Goal: Information Seeking & Learning: Learn about a topic

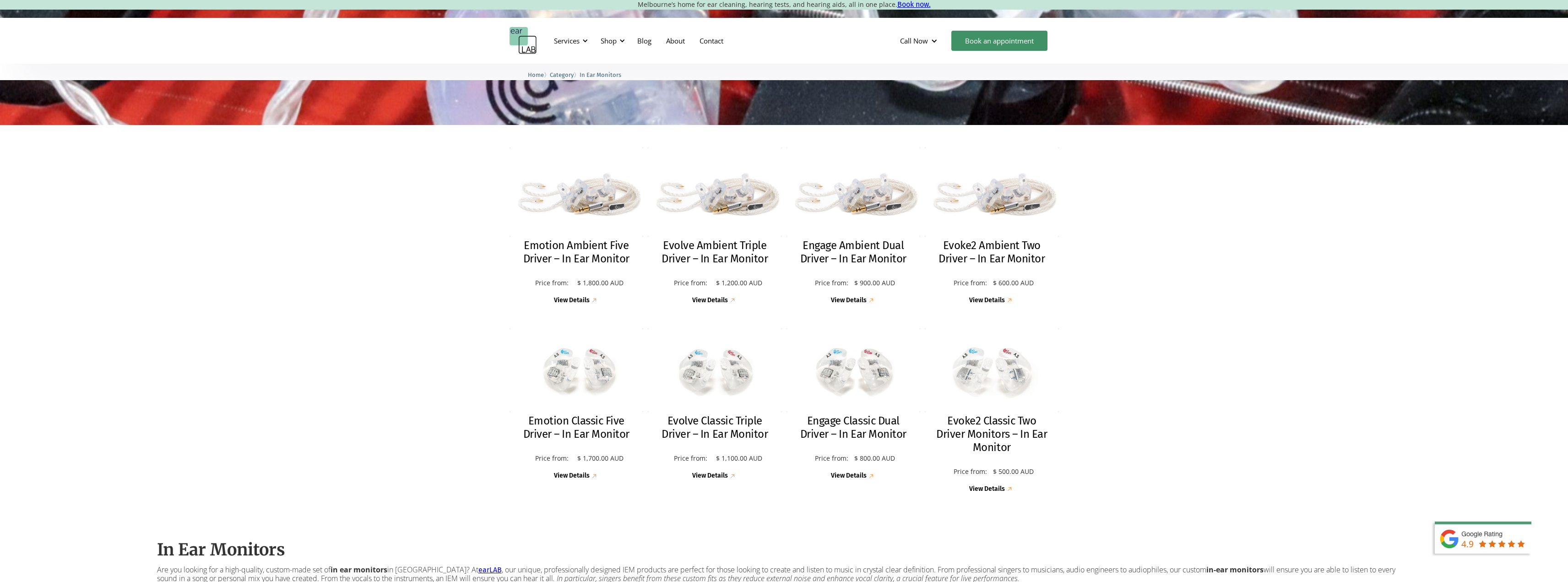
scroll to position [180, 0]
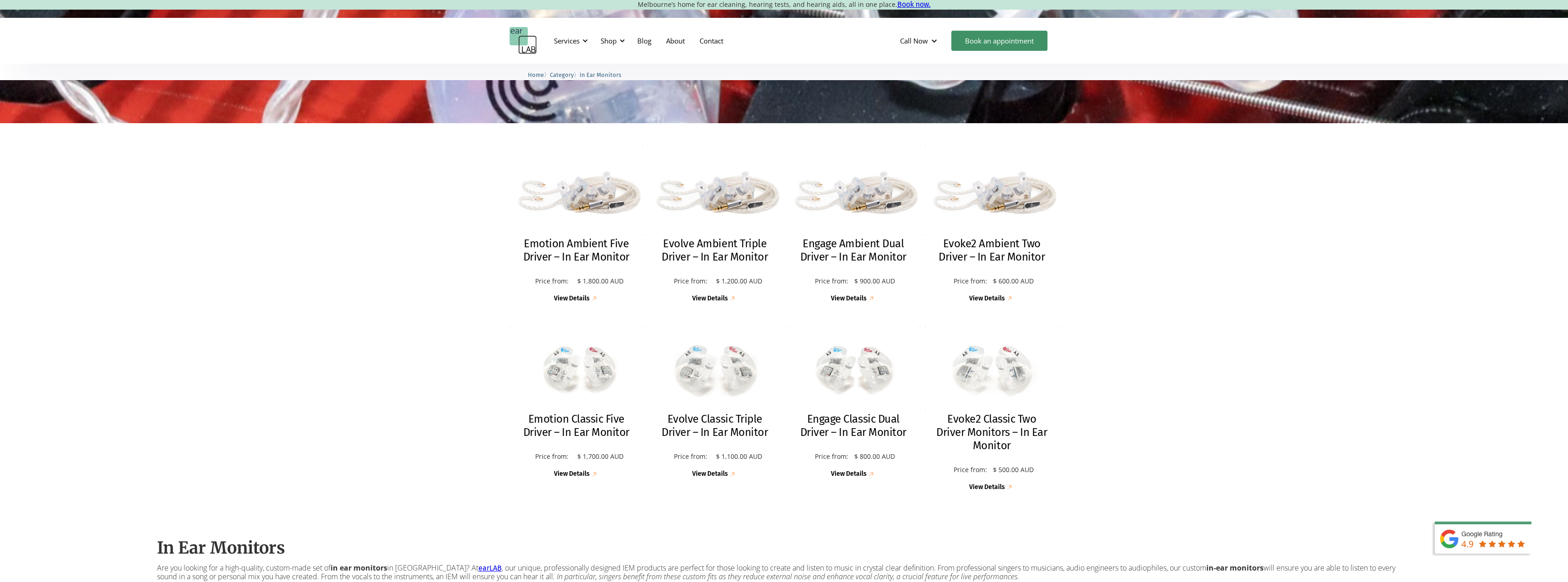
click at [739, 415] on h2 "Evolve Classic Triple Driver – In Ear Monitor" at bounding box center [714, 426] width 115 height 26
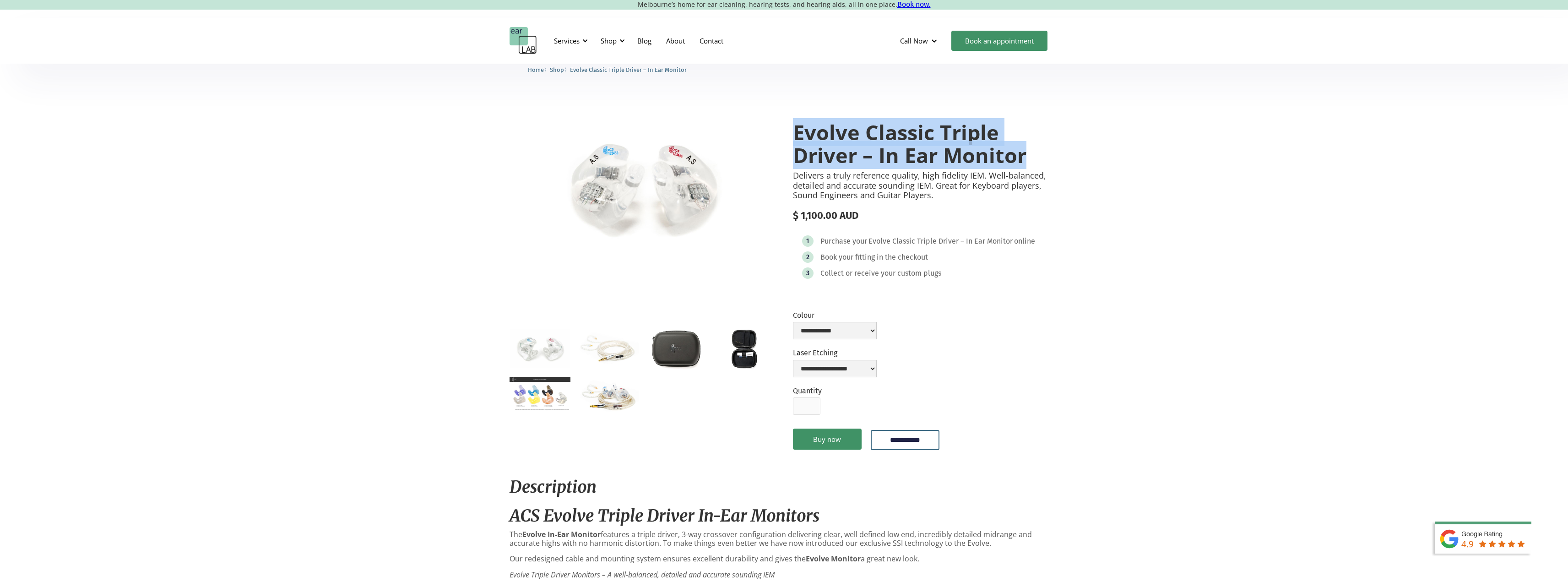
drag, startPoint x: 796, startPoint y: 137, endPoint x: 1040, endPoint y: 148, distance: 244.2
click at [1040, 148] on h1 "Evolve Classic Triple Driver – In Ear Monitor" at bounding box center [926, 143] width 266 height 45
copy h1 "Evolve Classic Triple Driver – In Ear Monitor"
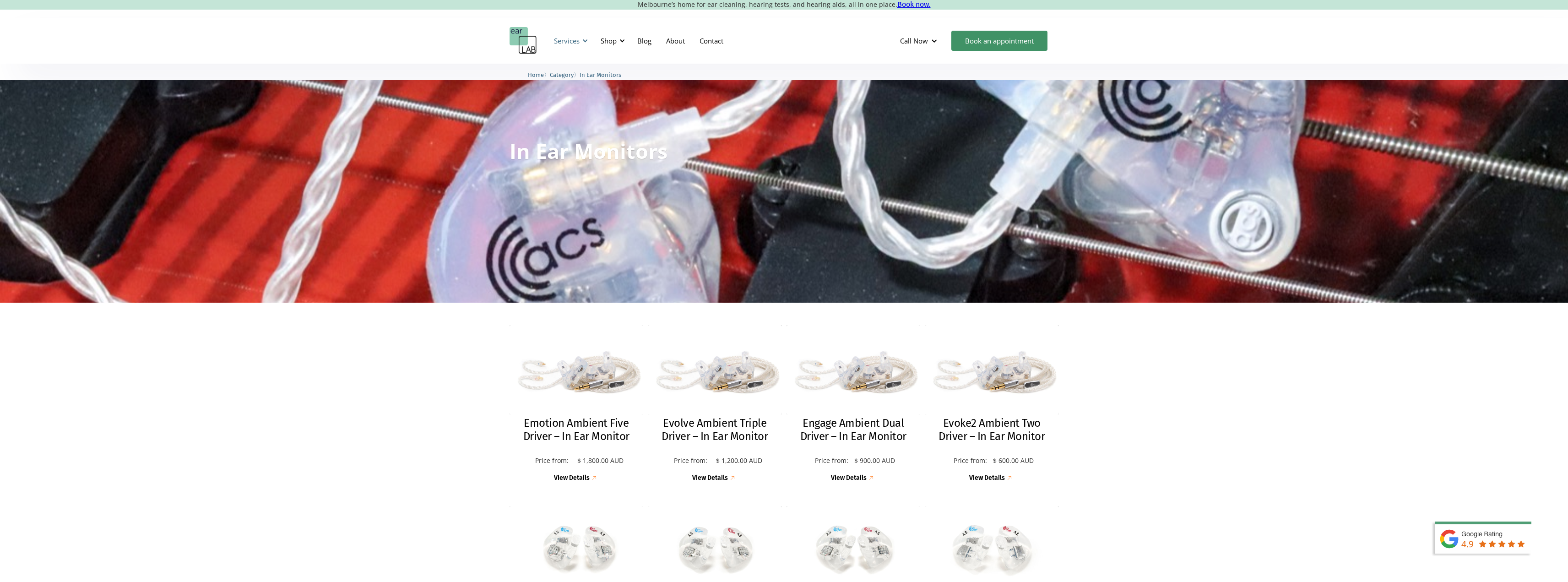
click at [579, 40] on div "Services" at bounding box center [567, 41] width 26 height 9
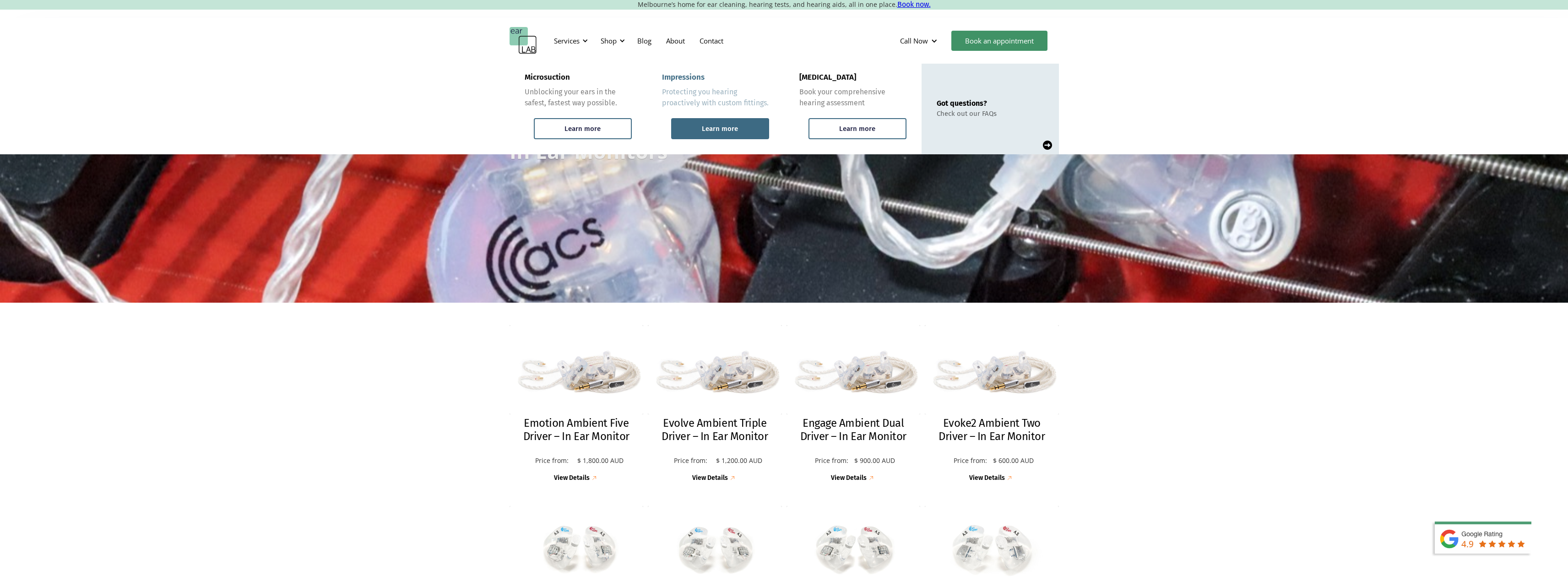
click at [725, 132] on div "Learn more" at bounding box center [719, 128] width 36 height 8
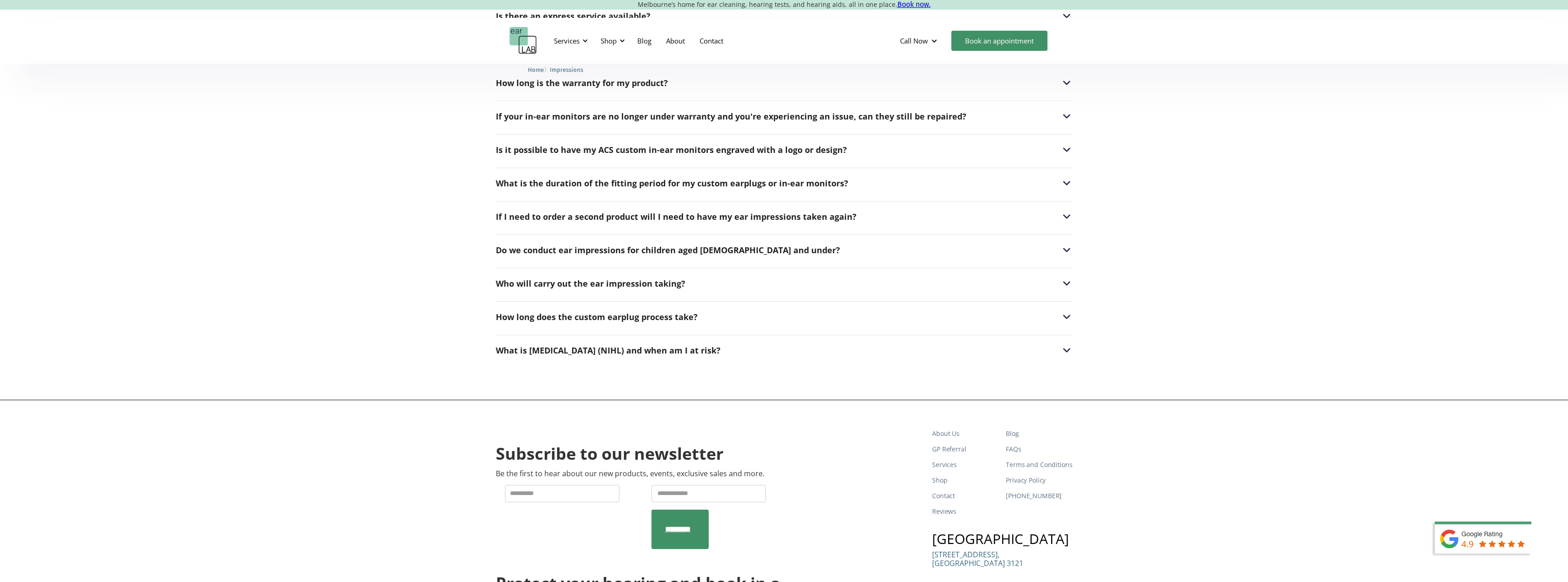
scroll to position [1369, 0]
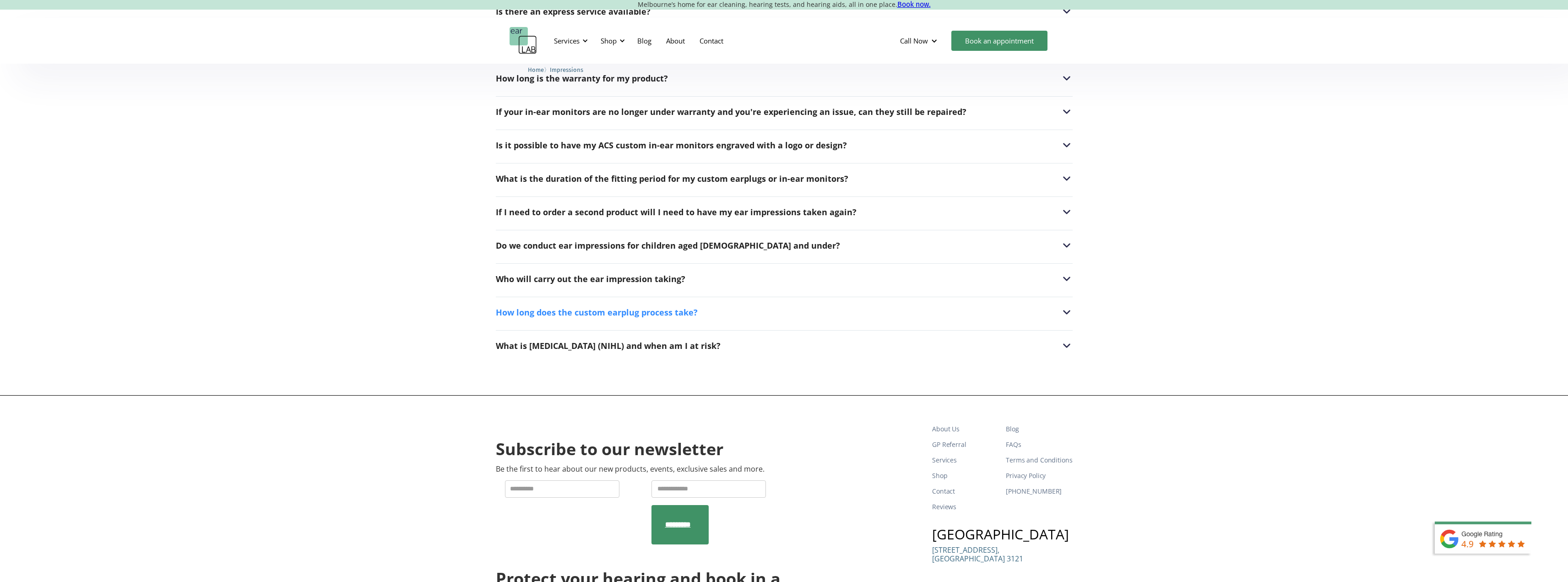
click at [930, 307] on div "How long does the custom earplug process take?" at bounding box center [784, 313] width 577 height 12
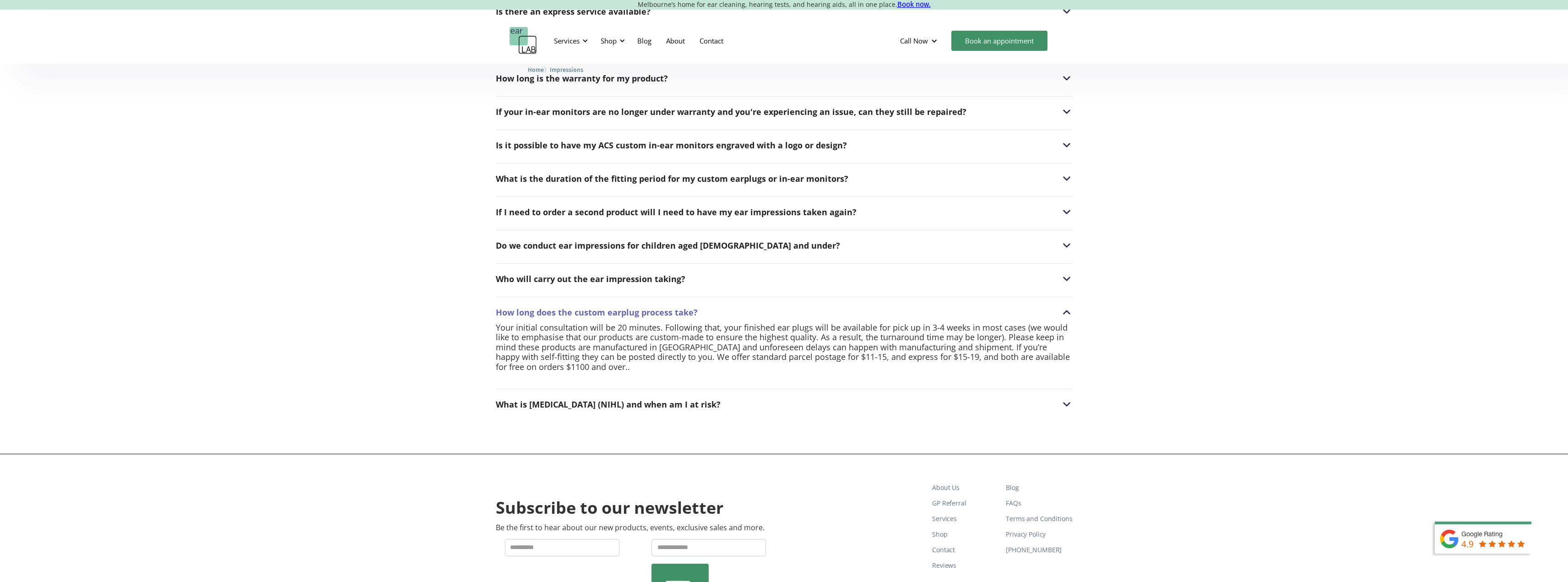
click at [360, 195] on div "FAQs How does Filter Exchange work? Pro filters 10, 15, 17, 20 and 26 are inter…" at bounding box center [784, 154] width 1568 height 600
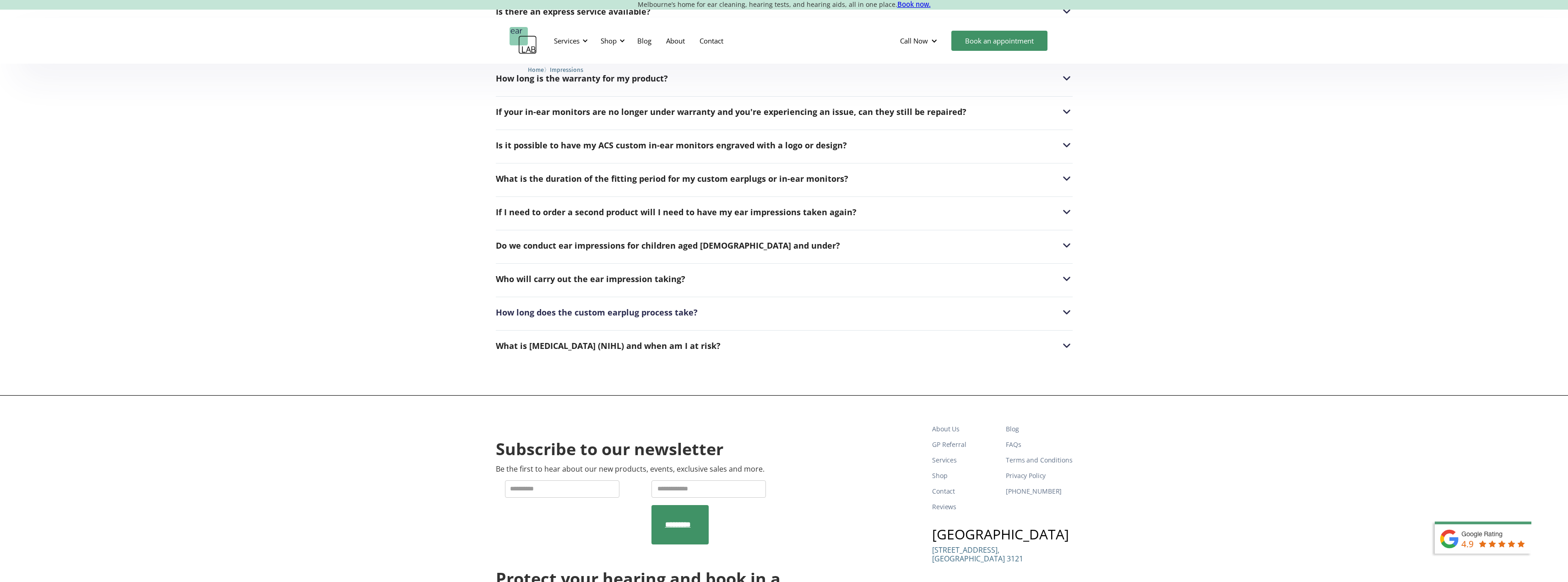
click at [294, 351] on div "FAQs How does Filter Exchange work? Pro filters 10, 15, 17, 20 and 26 are inter…" at bounding box center [784, 124] width 1568 height 541
click at [1064, 313] on img at bounding box center [1067, 313] width 12 height 12
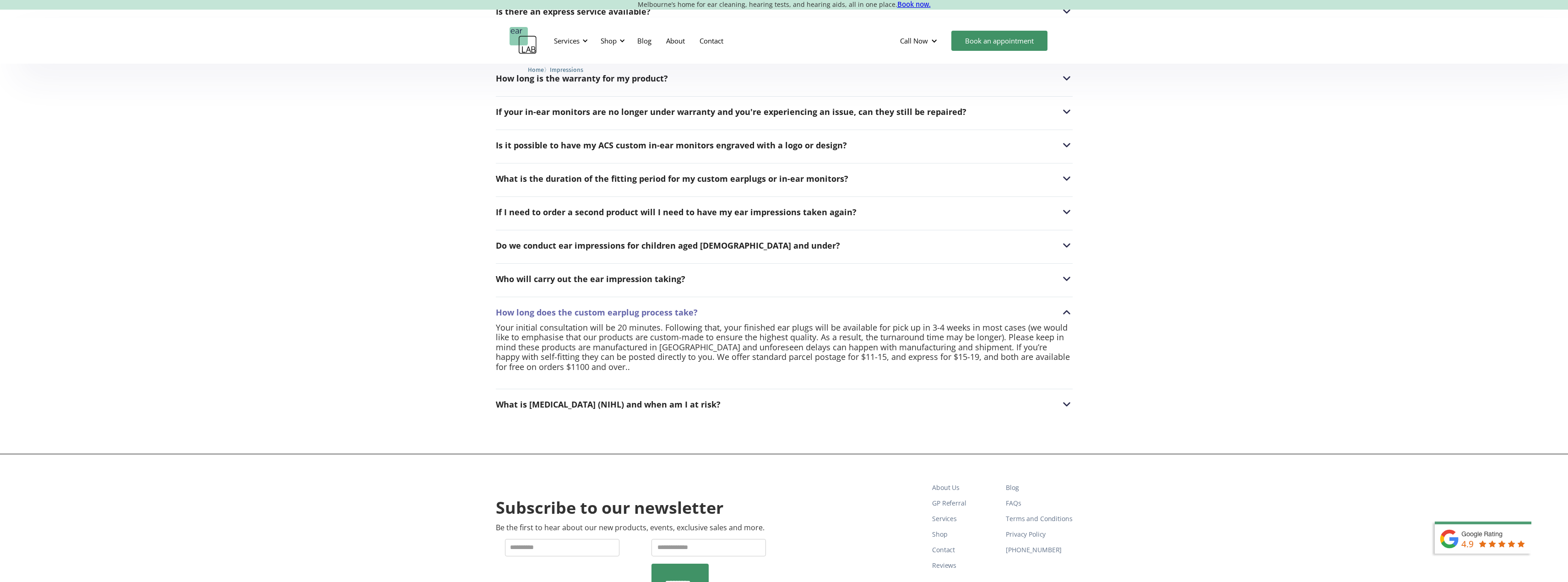
click at [1064, 313] on img at bounding box center [1067, 313] width 12 height 12
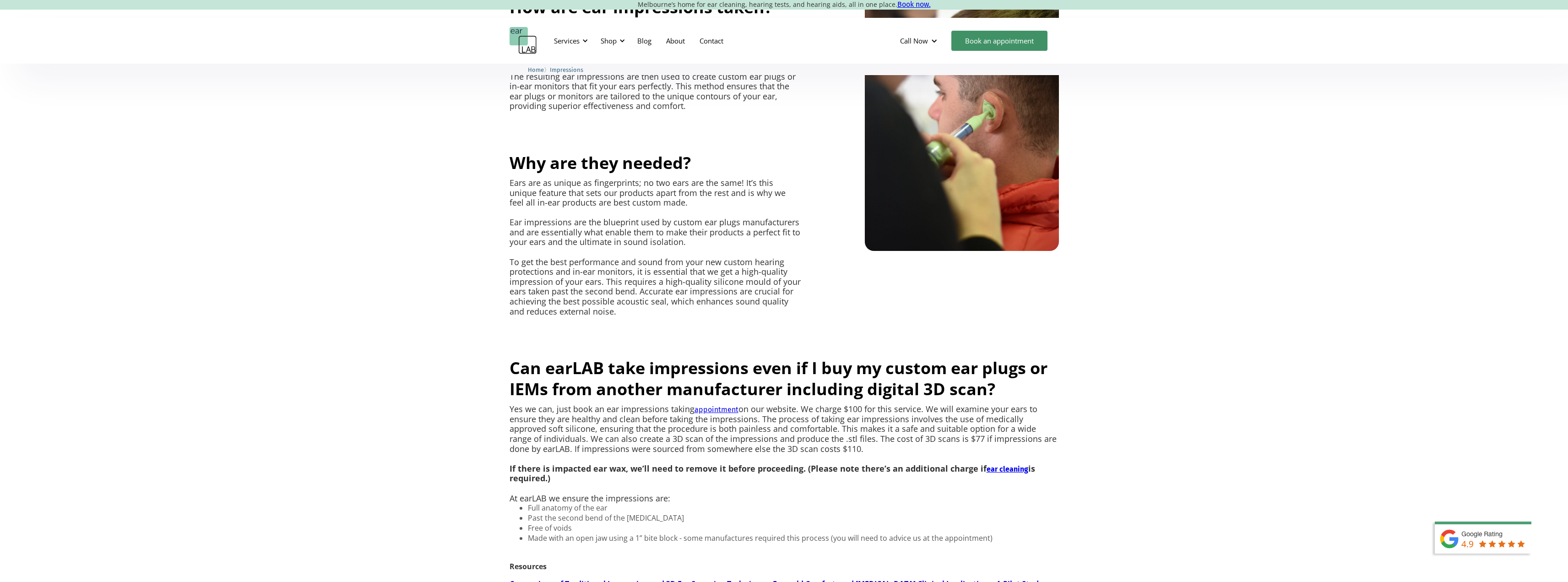
scroll to position [0, 0]
